Goal: Navigation & Orientation: Find specific page/section

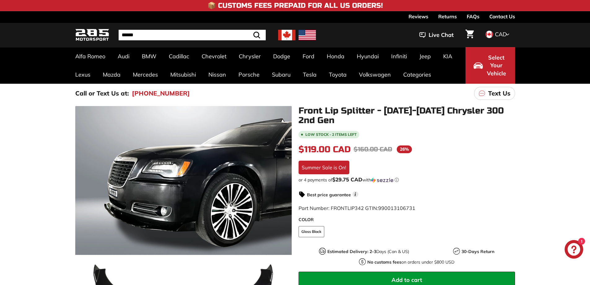
scroll to position [12, 0]
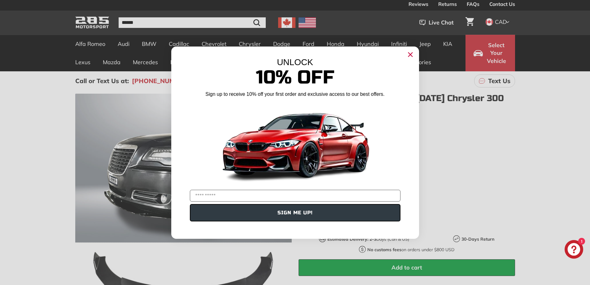
click at [411, 53] on icon "Close dialog" at bounding box center [410, 54] width 4 height 4
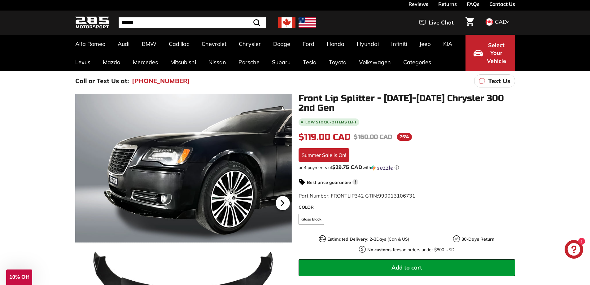
click at [283, 202] on icon at bounding box center [282, 202] width 2 height 5
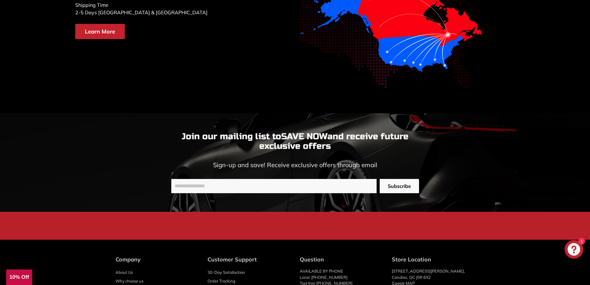
scroll to position [1265, 0]
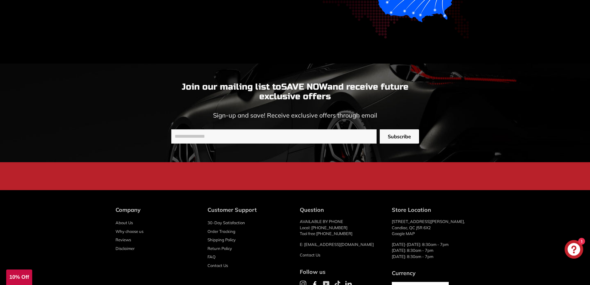
click at [127, 227] on link "About Us" at bounding box center [124, 222] width 17 height 9
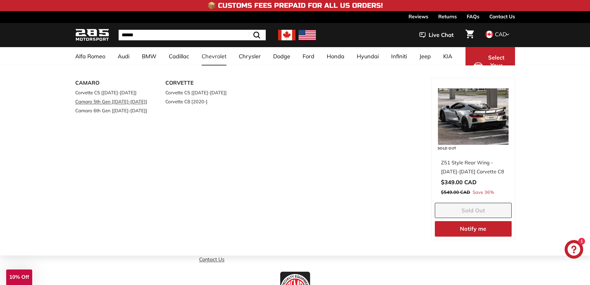
click at [119, 103] on link "Camaro 5th Gen [[DATE]-[DATE]]" at bounding box center [111, 101] width 73 height 9
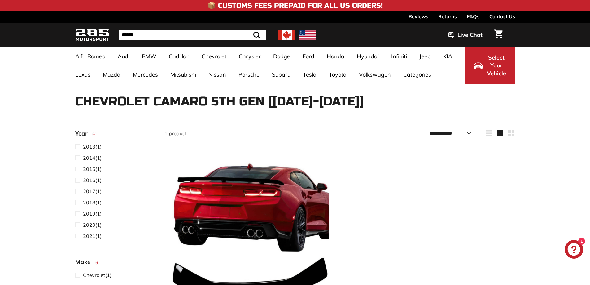
select select "**********"
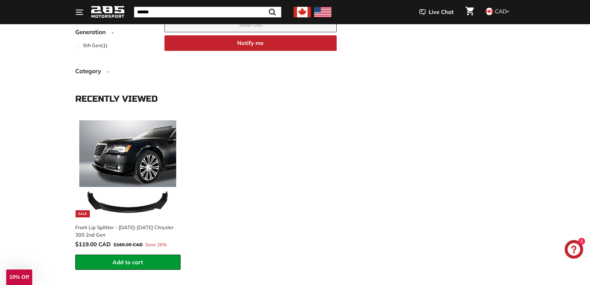
scroll to position [372, 0]
